Goal: Information Seeking & Learning: Find specific fact

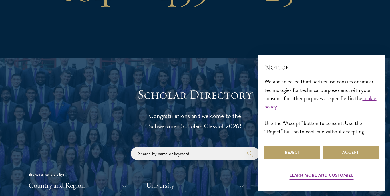
scroll to position [599, 0]
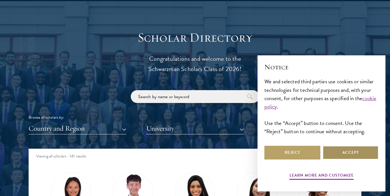
click at [353, 151] on button "Accept" at bounding box center [351, 153] width 56 height 14
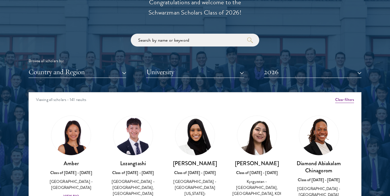
scroll to position [656, 0]
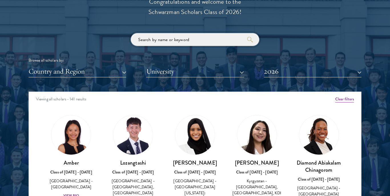
click at [174, 41] on input "search" at bounding box center [195, 39] width 128 height 13
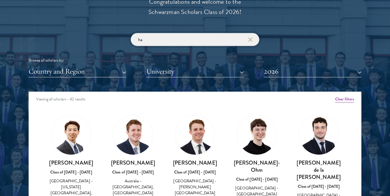
type input "h"
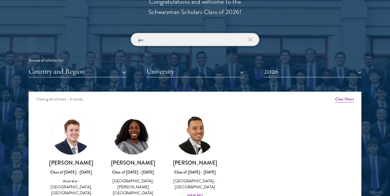
type input "jac"
click at [191, 136] on img at bounding box center [194, 135] width 43 height 43
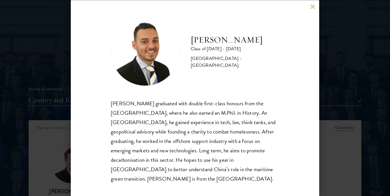
scroll to position [656, 0]
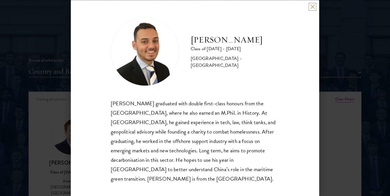
click at [314, 8] on button at bounding box center [312, 6] width 5 height 5
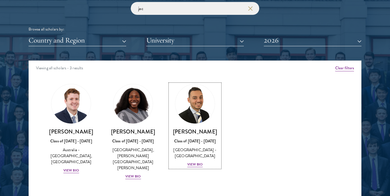
scroll to position [688, 0]
